Goal: Use online tool/utility: Utilize a website feature to perform a specific function

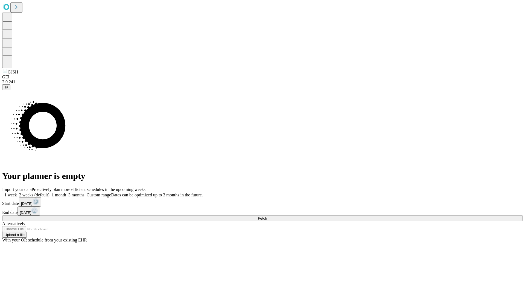
click at [267, 217] on span "Fetch" at bounding box center [262, 219] width 9 height 4
